Goal: Task Accomplishment & Management: Manage account settings

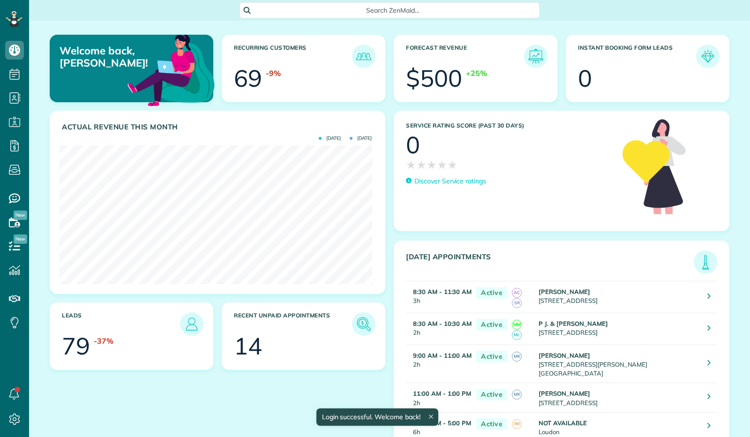
scroll to position [139, 312]
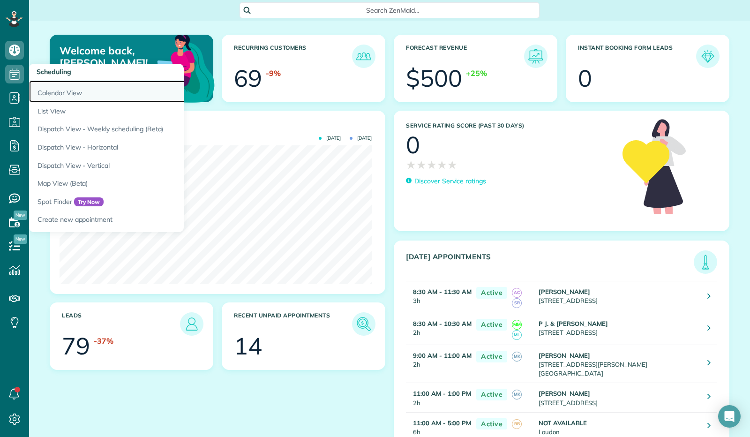
click at [43, 95] on link "Calendar View" at bounding box center [146, 92] width 234 height 22
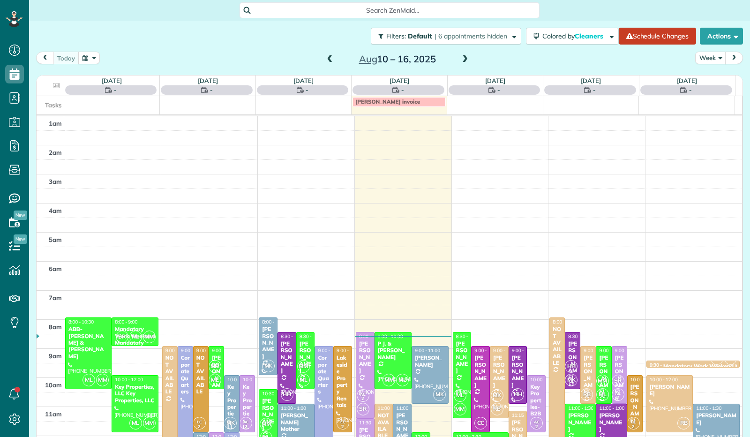
scroll to position [173, 0]
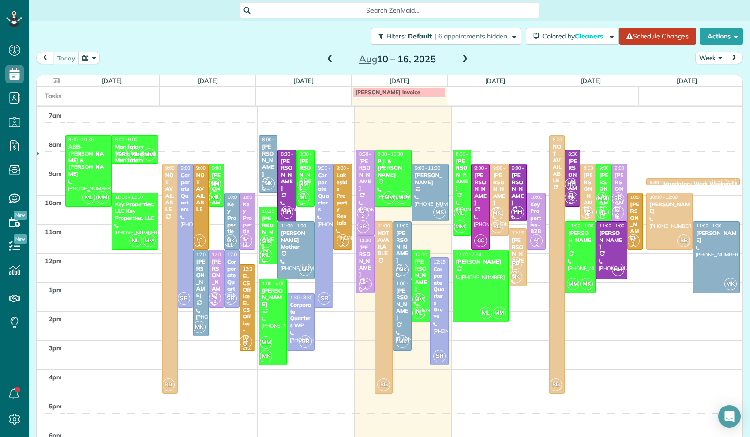
click at [712, 59] on button "Week" at bounding box center [710, 58] width 31 height 13
click at [705, 80] on link "Day" at bounding box center [733, 79] width 74 height 19
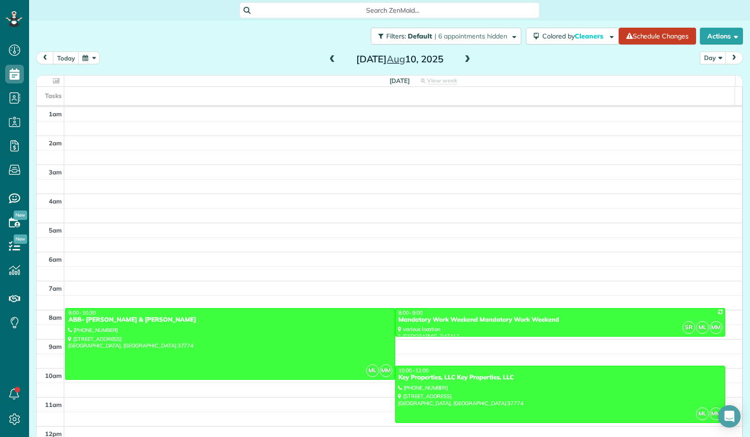
scroll to position [173, 0]
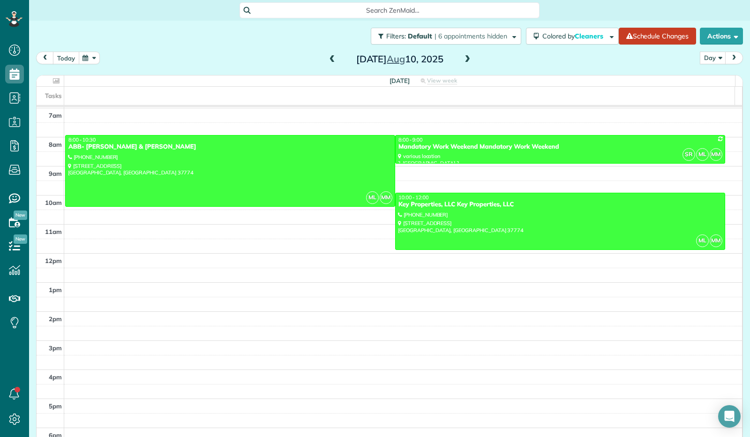
click at [67, 60] on button "today" at bounding box center [66, 58] width 26 height 13
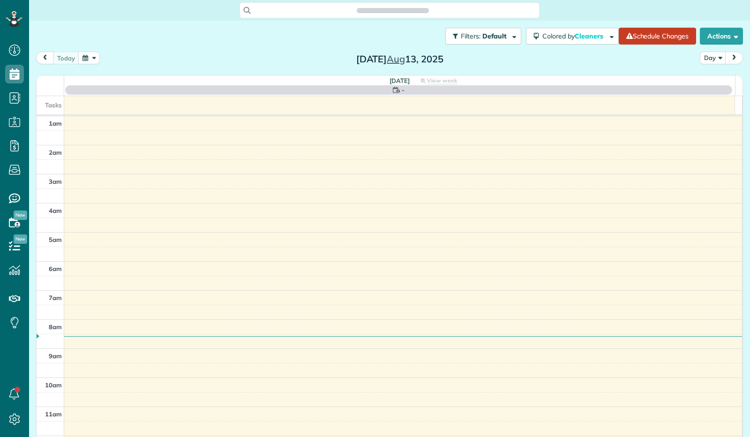
scroll to position [173, 0]
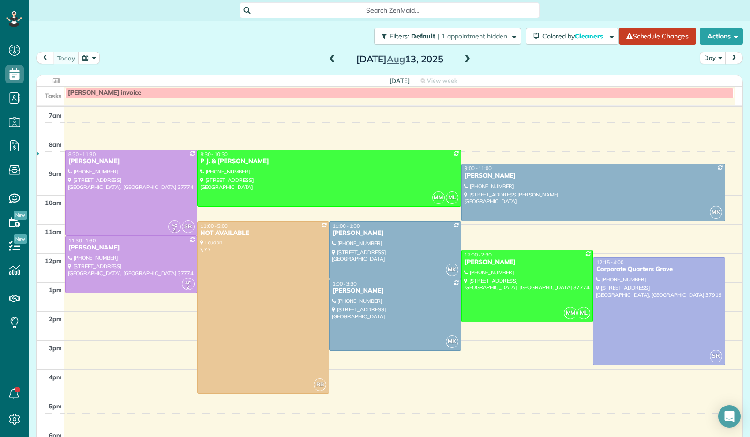
click at [464, 59] on span at bounding box center [467, 59] width 10 height 8
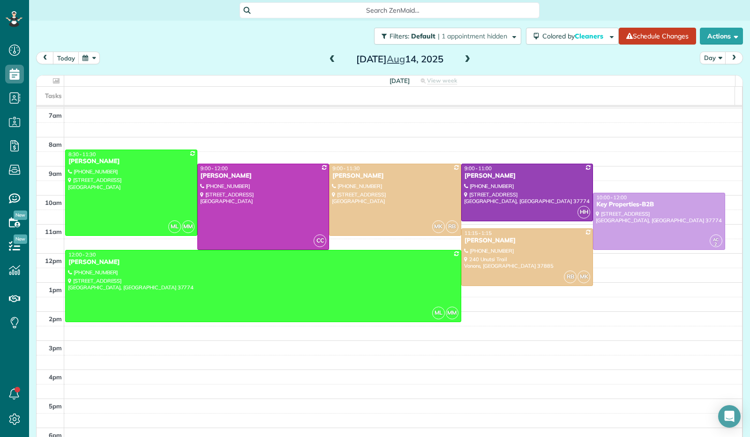
click at [91, 58] on button "button" at bounding box center [89, 58] width 22 height 13
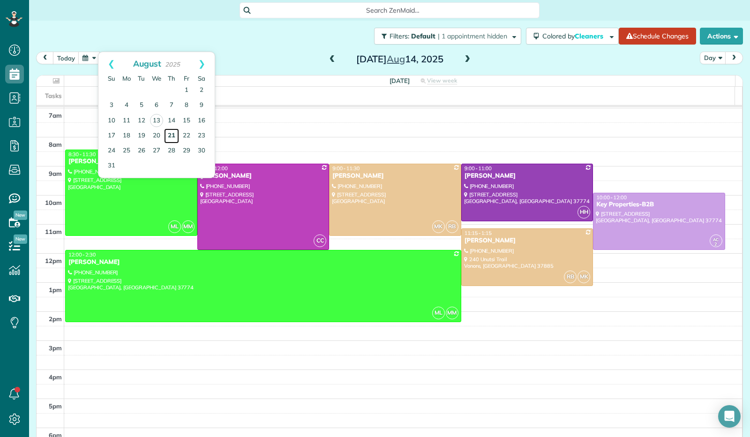
click at [173, 135] on link "21" at bounding box center [171, 135] width 15 height 15
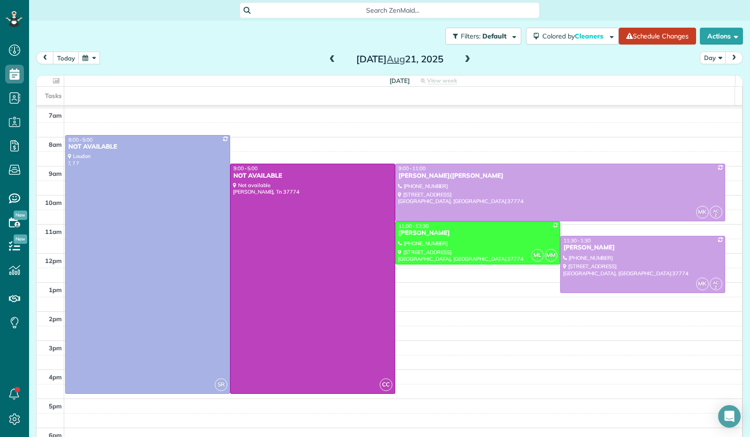
click at [465, 60] on span at bounding box center [467, 59] width 10 height 8
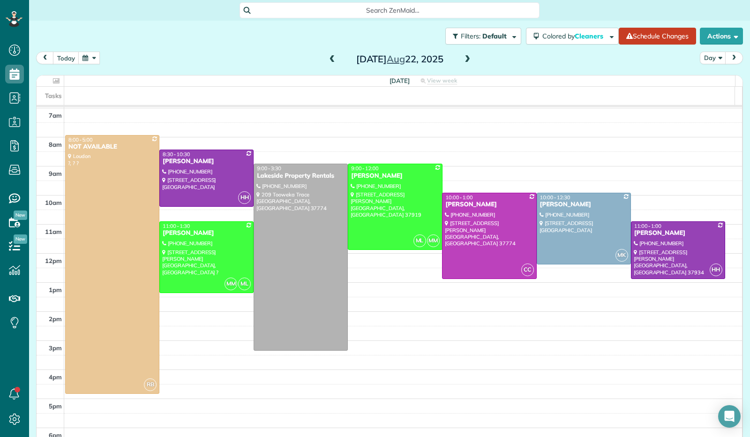
click at [330, 60] on span at bounding box center [332, 59] width 10 height 8
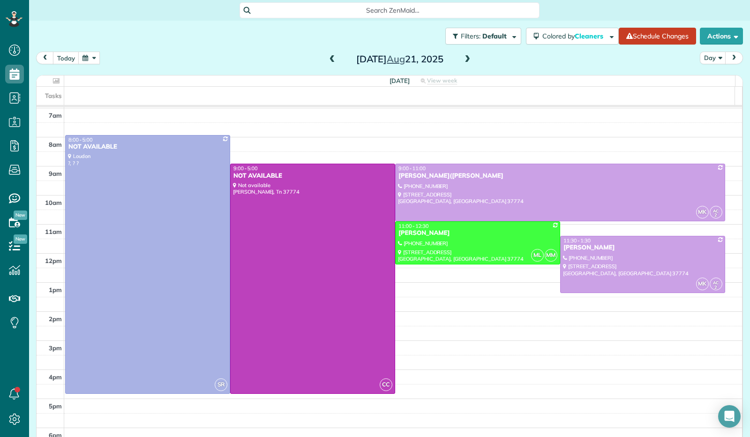
click at [330, 60] on span at bounding box center [332, 59] width 10 height 8
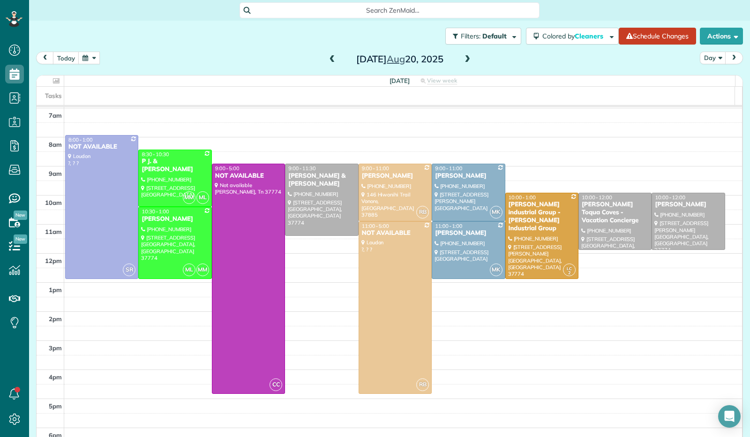
click at [330, 60] on span at bounding box center [332, 59] width 10 height 8
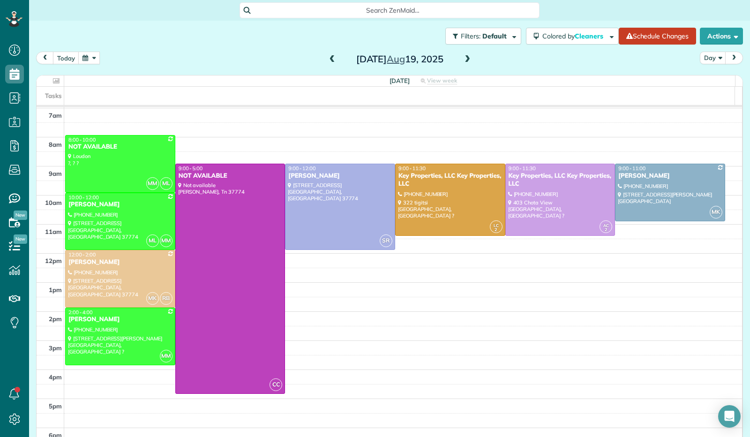
click at [330, 60] on span at bounding box center [332, 59] width 10 height 8
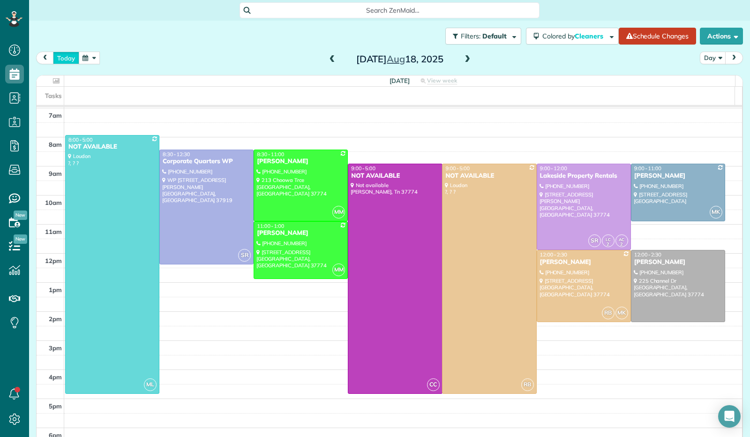
click at [66, 61] on button "today" at bounding box center [66, 58] width 26 height 13
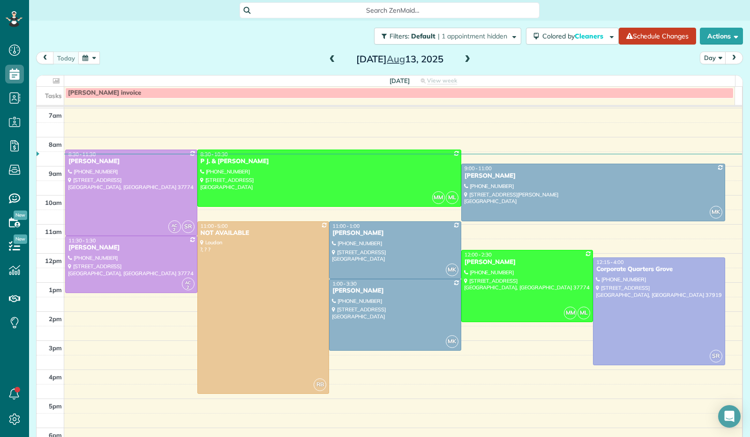
click at [464, 60] on span at bounding box center [467, 59] width 10 height 8
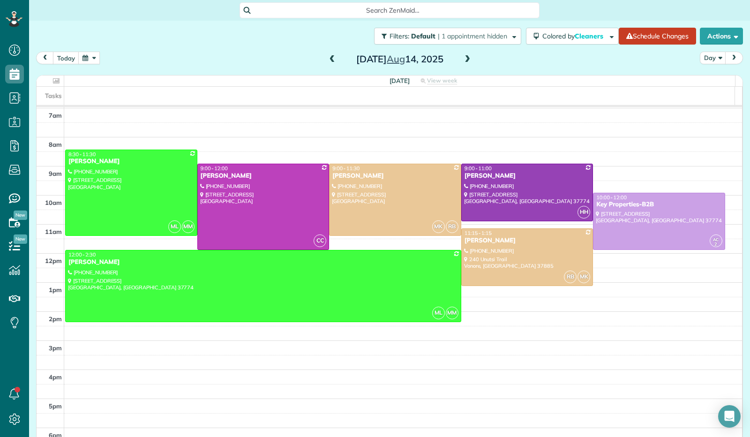
click at [87, 56] on button "button" at bounding box center [89, 58] width 22 height 13
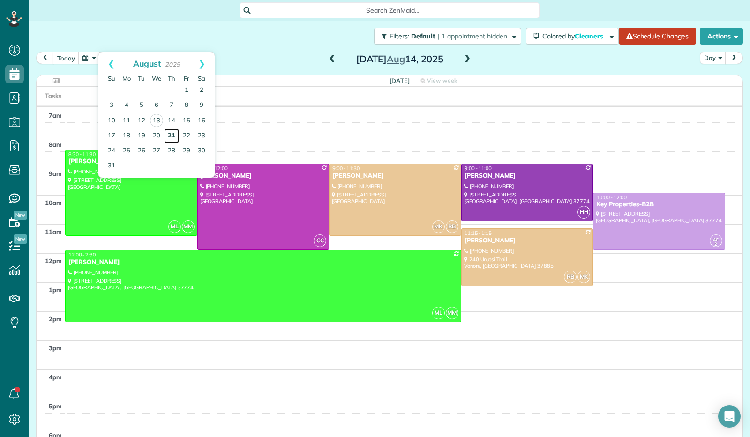
click at [171, 136] on link "21" at bounding box center [171, 135] width 15 height 15
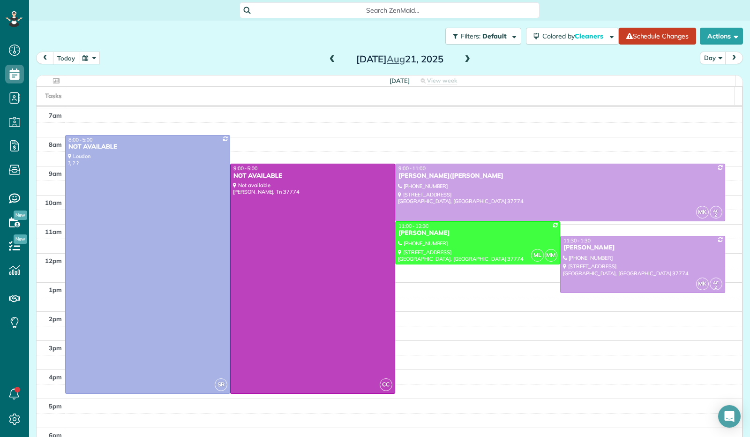
click at [71, 56] on button "today" at bounding box center [66, 58] width 26 height 13
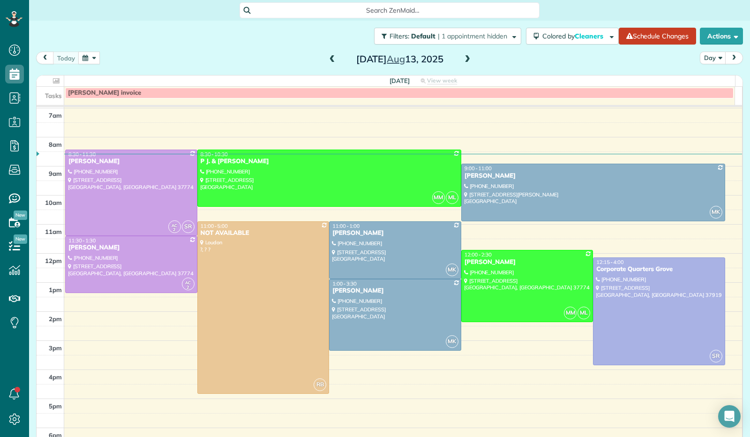
click at [466, 62] on span at bounding box center [467, 59] width 10 height 8
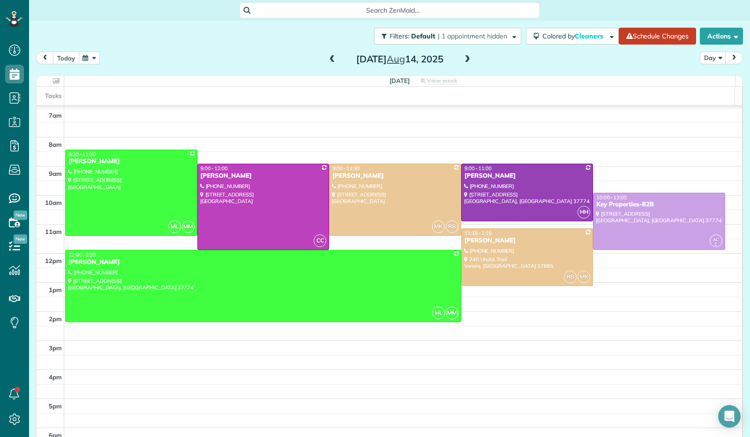
click at [67, 58] on button "today" at bounding box center [66, 58] width 26 height 13
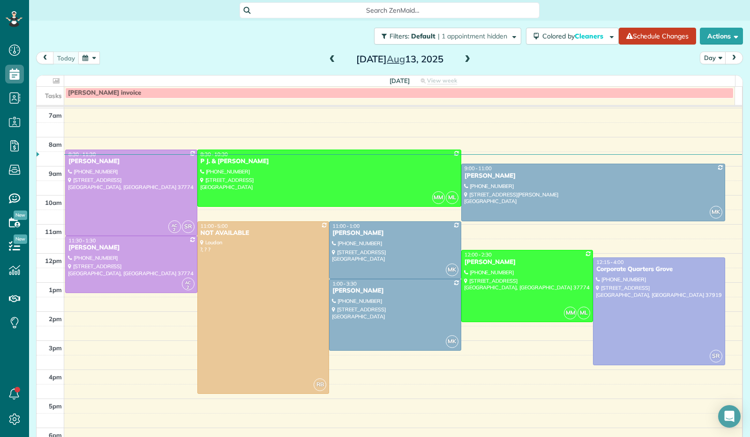
click at [466, 60] on span at bounding box center [467, 59] width 10 height 8
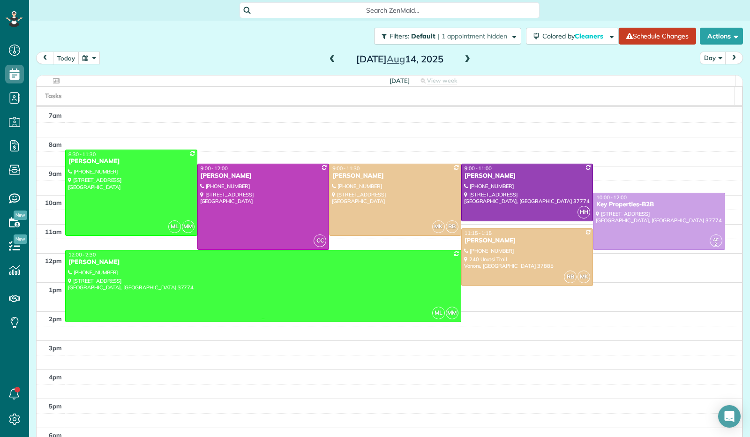
click at [219, 286] on div at bounding box center [263, 285] width 395 height 71
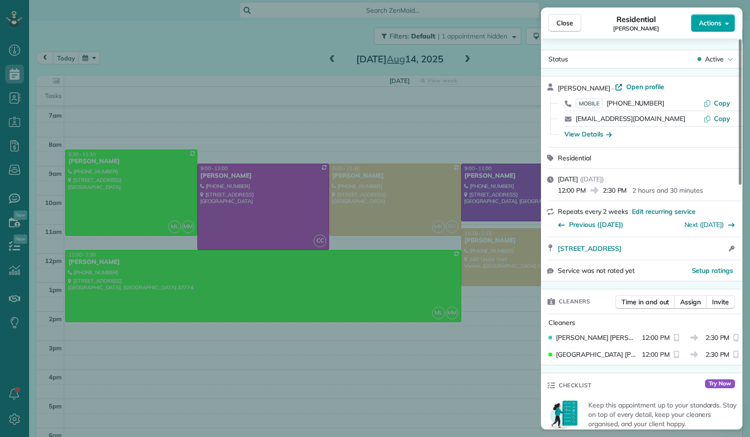
click at [731, 27] on button "Actions" at bounding box center [713, 23] width 44 height 18
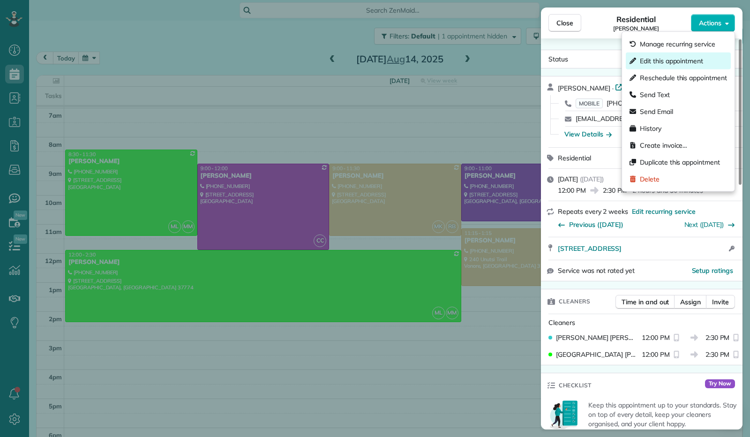
click at [703, 62] on span "Edit this appointment" at bounding box center [671, 60] width 63 height 9
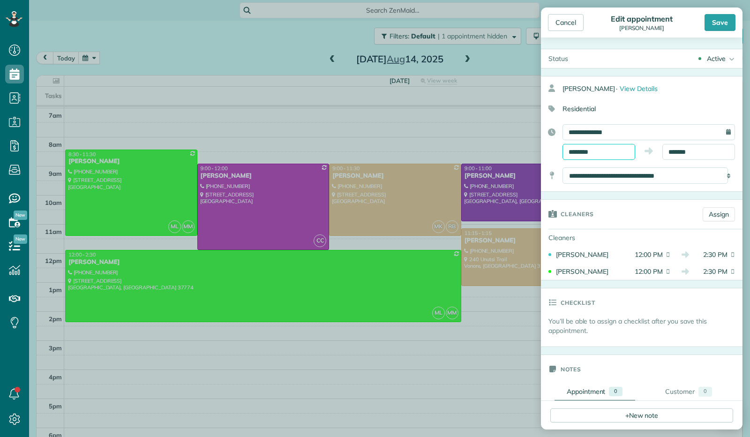
click at [595, 154] on body "Dashboard Scheduling Calendar View List View Dispatch View - Weekly scheduling …" at bounding box center [375, 218] width 750 height 437
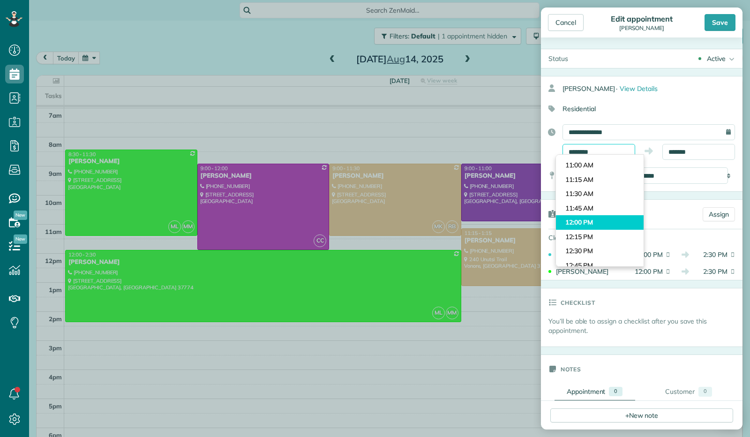
scroll to position [611, 0]
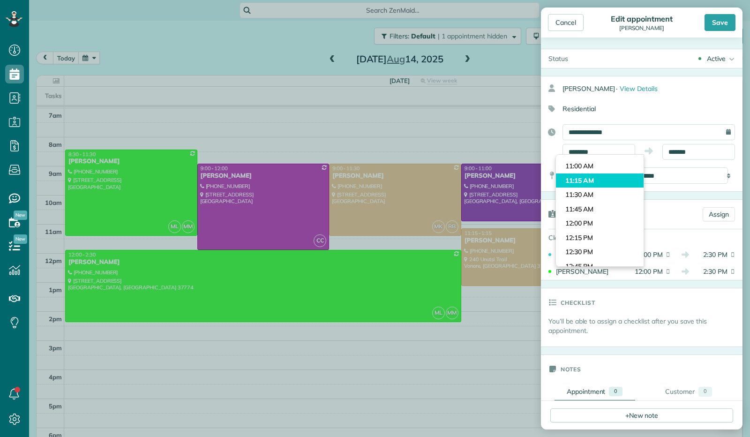
type input "********"
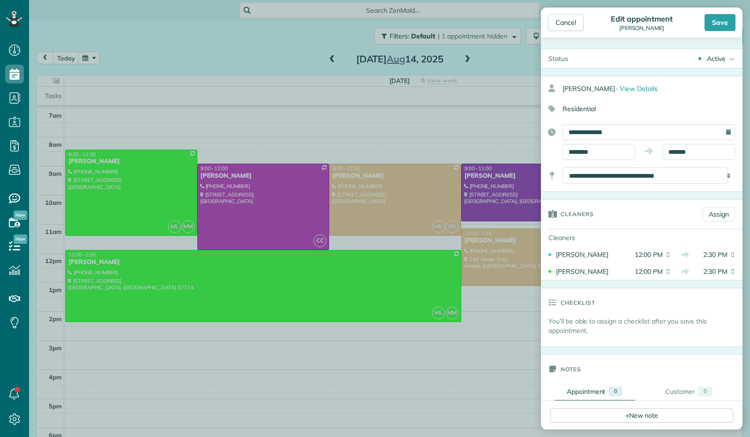
click at [595, 175] on body "Dashboard Scheduling Calendar View List View Dispatch View - Weekly scheduling …" at bounding box center [375, 218] width 750 height 437
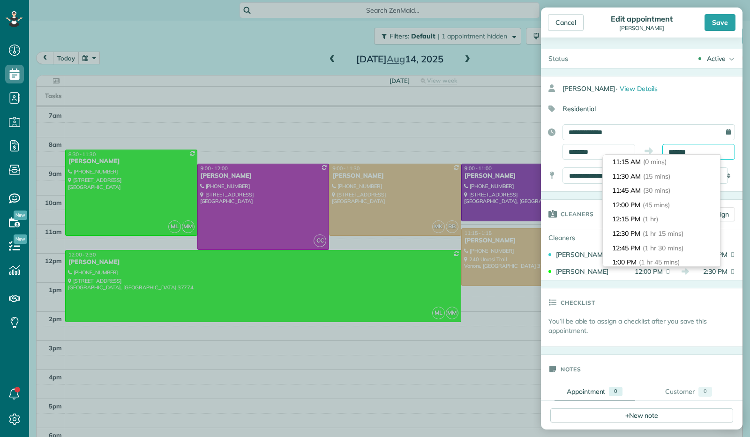
click at [687, 149] on input "*******" at bounding box center [698, 152] width 73 height 16
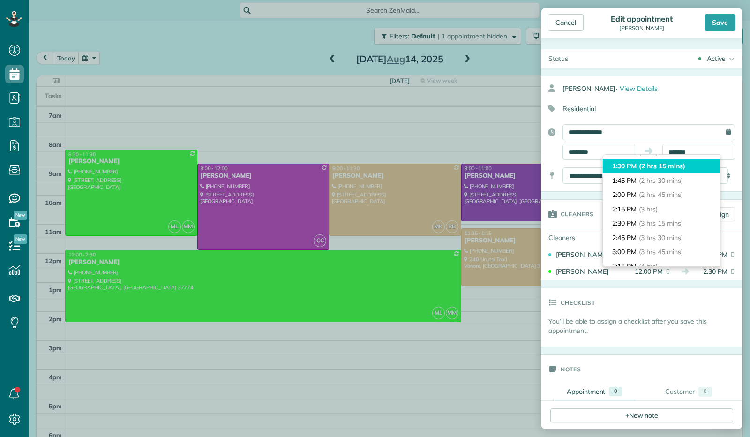
type input "*******"
click at [685, 167] on span "(2 hrs 15 mins)" at bounding box center [662, 166] width 46 height 8
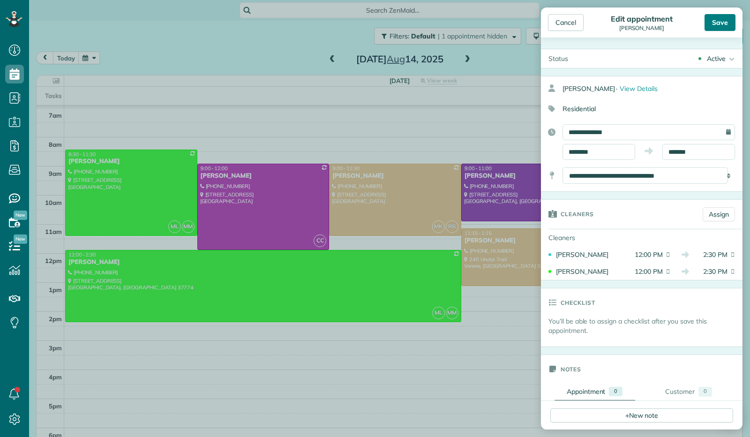
click at [716, 27] on div "Save" at bounding box center [720, 22] width 31 height 17
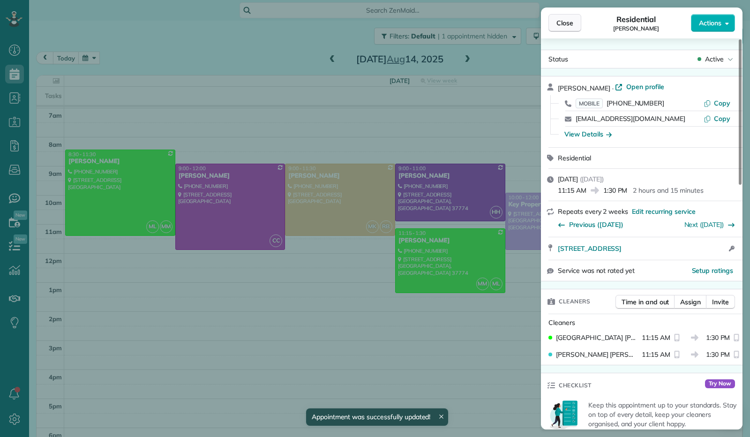
click at [560, 25] on span "Close" at bounding box center [564, 22] width 17 height 9
